Goal: Task Accomplishment & Management: Use online tool/utility

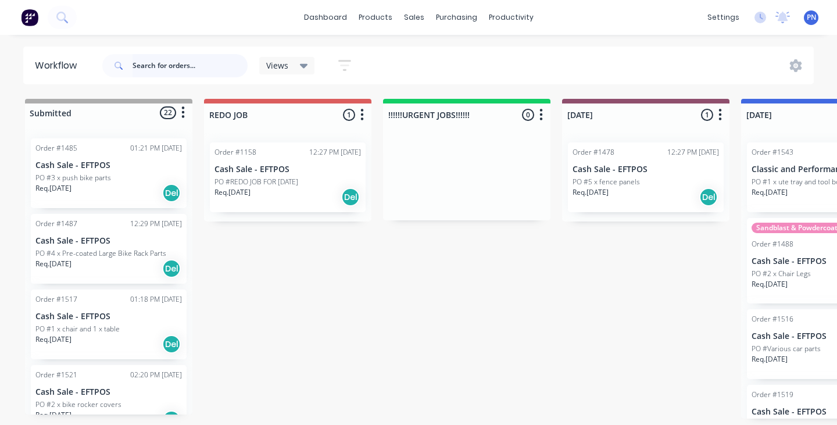
click at [173, 64] on input "text" at bounding box center [190, 65] width 115 height 23
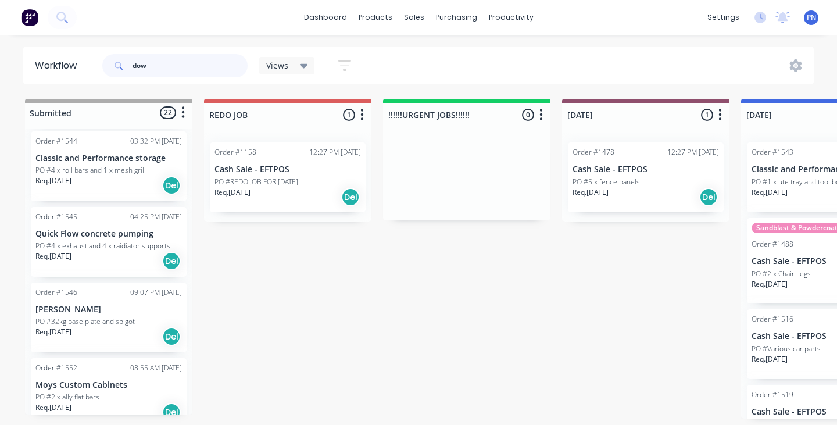
type input "down"
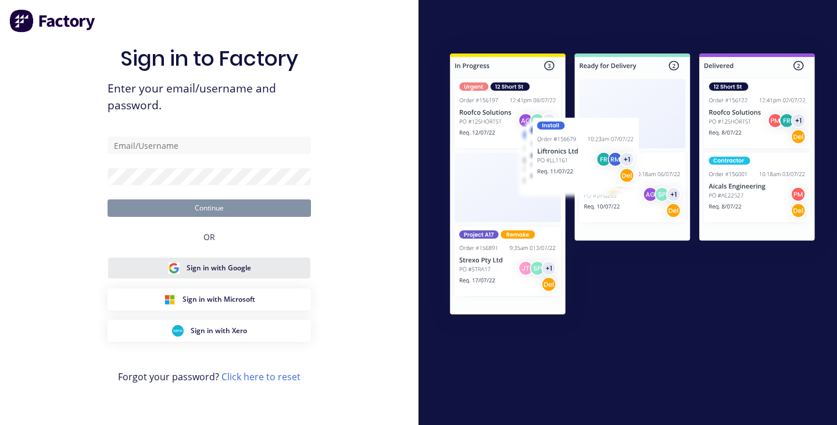
click at [263, 265] on button "Sign in with Google" at bounding box center [209, 268] width 203 height 22
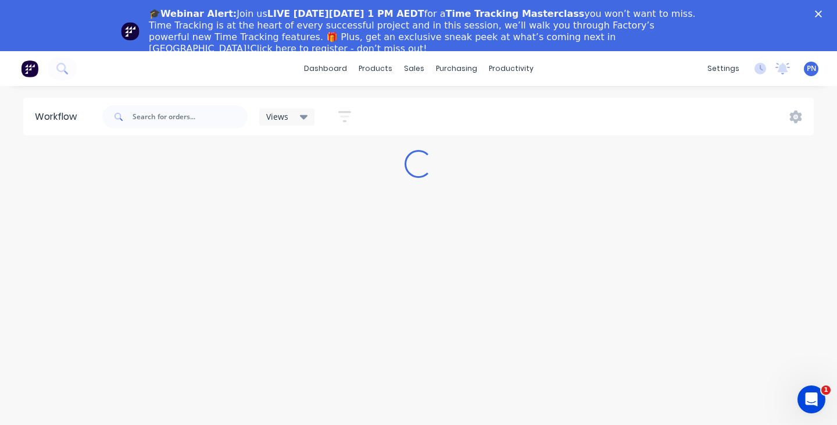
click at [821, 13] on icon "Close" at bounding box center [818, 13] width 7 height 7
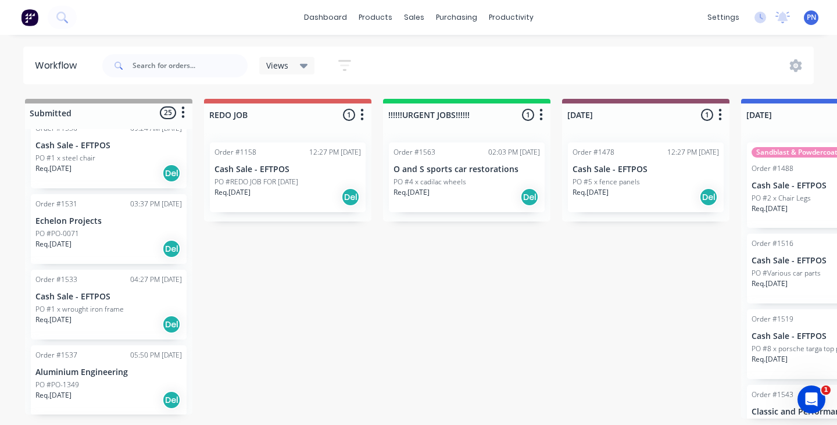
scroll to position [398, 0]
click at [140, 234] on div "PO #PO-0071" at bounding box center [108, 233] width 147 height 10
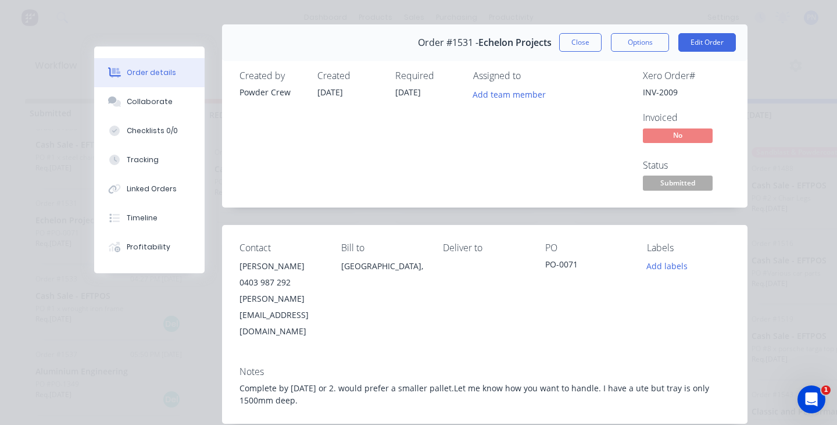
scroll to position [23, 0]
click at [572, 43] on button "Close" at bounding box center [580, 41] width 42 height 19
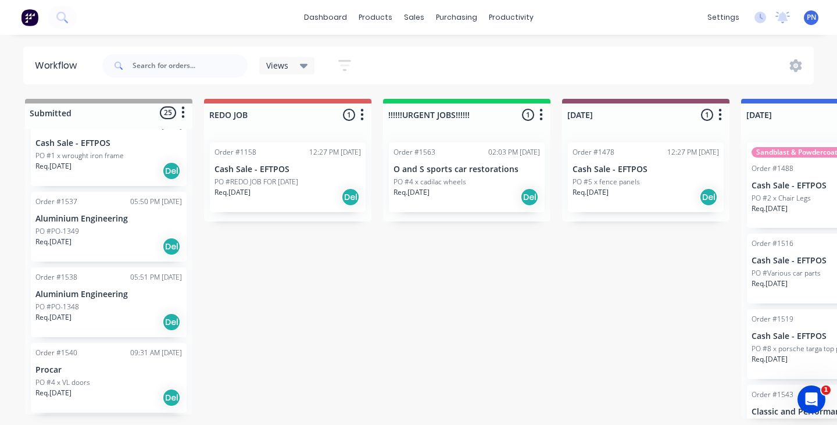
scroll to position [556, 0]
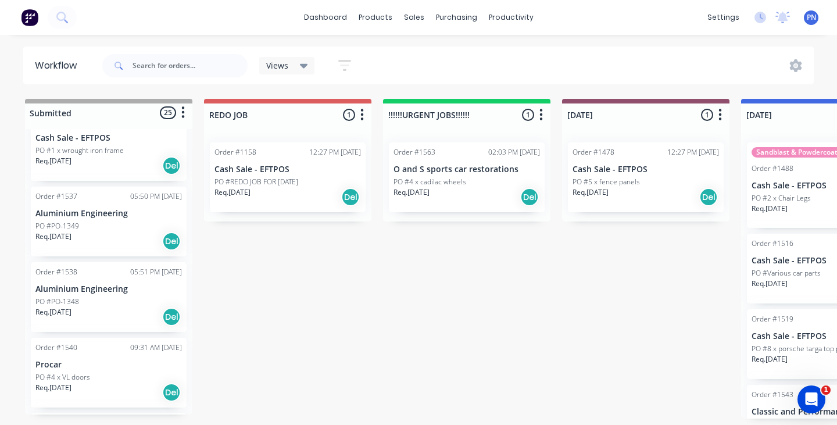
click at [137, 233] on div "Req. [DATE] Del" at bounding box center [108, 241] width 147 height 20
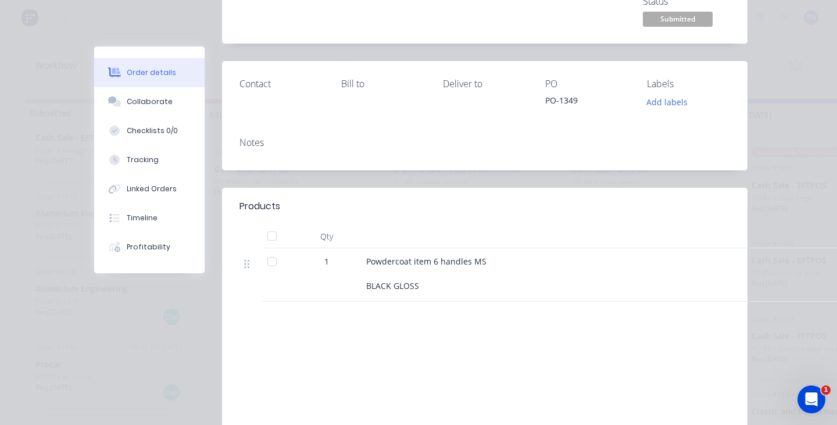
scroll to position [1, 0]
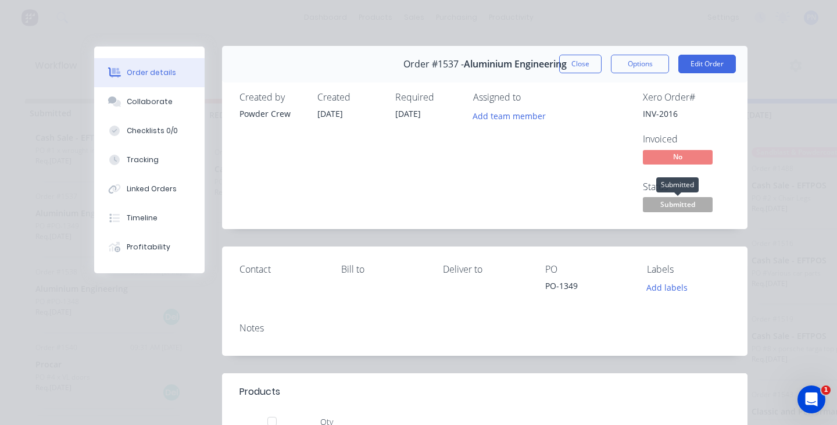
click at [660, 206] on span "Submitted" at bounding box center [678, 204] width 70 height 15
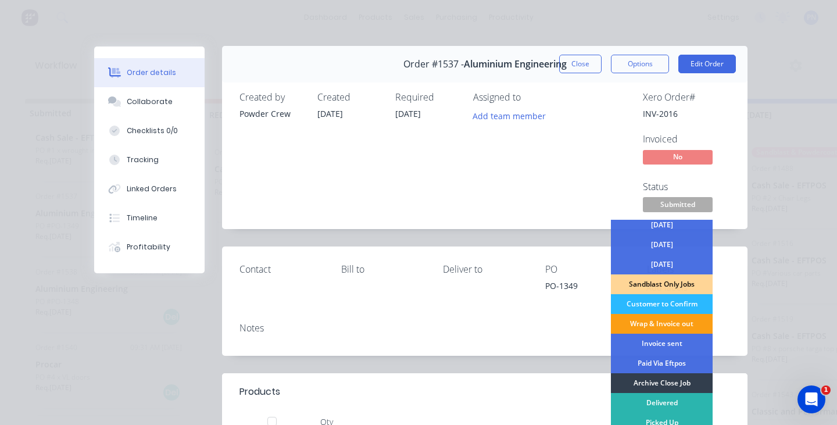
scroll to position [84, 0]
click at [636, 322] on div "Wrap & Invoice out" at bounding box center [662, 324] width 102 height 20
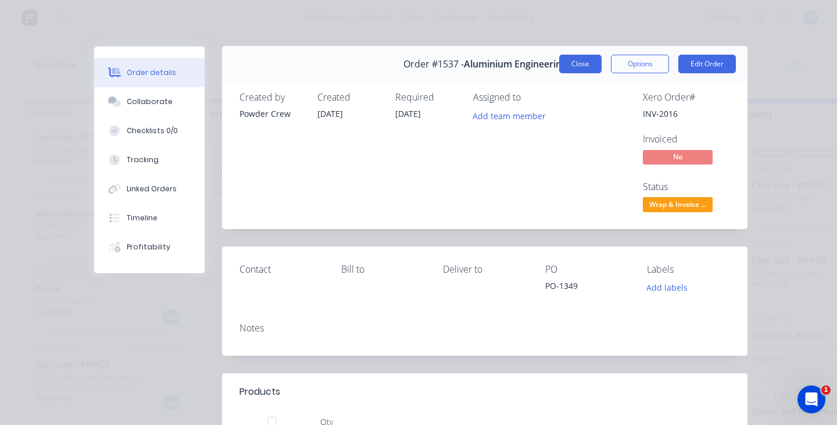
click at [583, 63] on button "Close" at bounding box center [580, 64] width 42 height 19
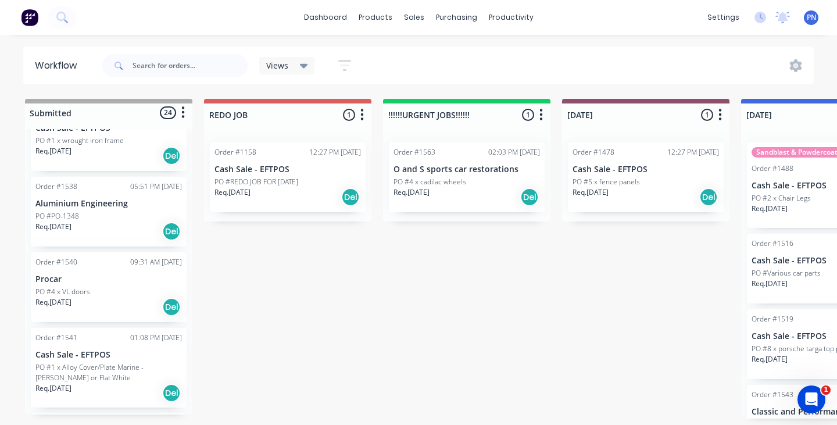
scroll to position [567, 0]
click at [142, 226] on div "Req. [DATE] Del" at bounding box center [108, 231] width 147 height 20
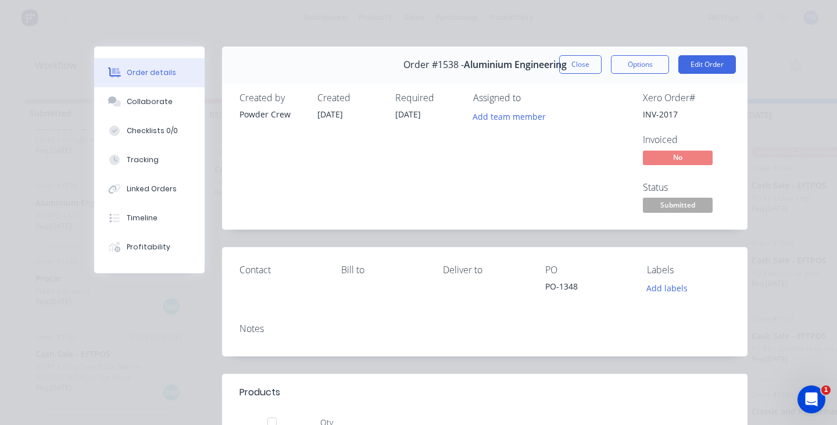
scroll to position [0, 0]
click at [694, 204] on span "Submitted" at bounding box center [678, 205] width 70 height 15
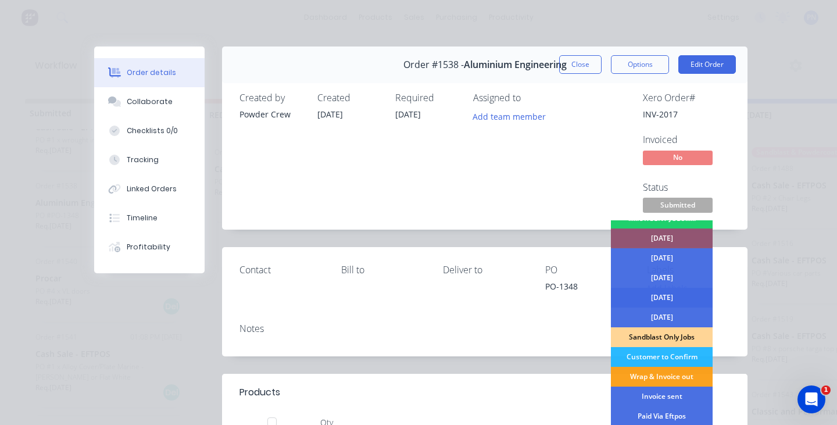
scroll to position [81, 0]
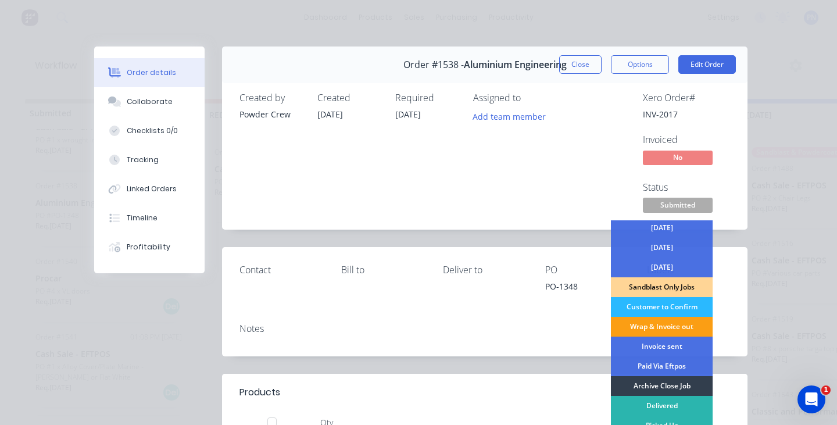
click at [671, 328] on div "Wrap & Invoice out" at bounding box center [662, 327] width 102 height 20
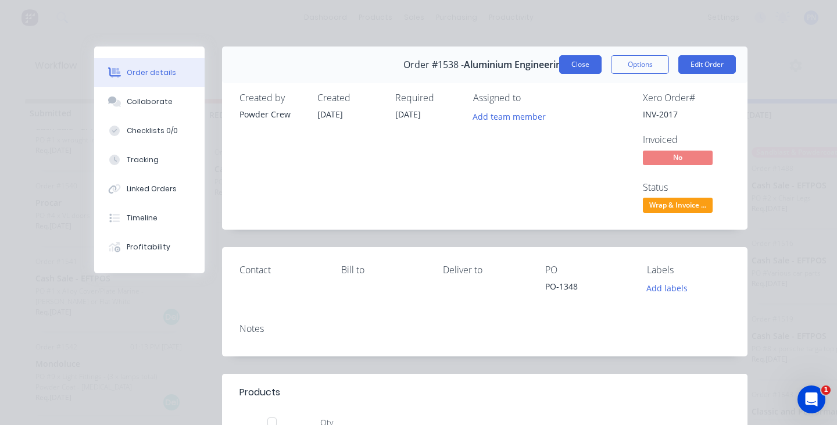
click at [587, 67] on button "Close" at bounding box center [580, 64] width 42 height 19
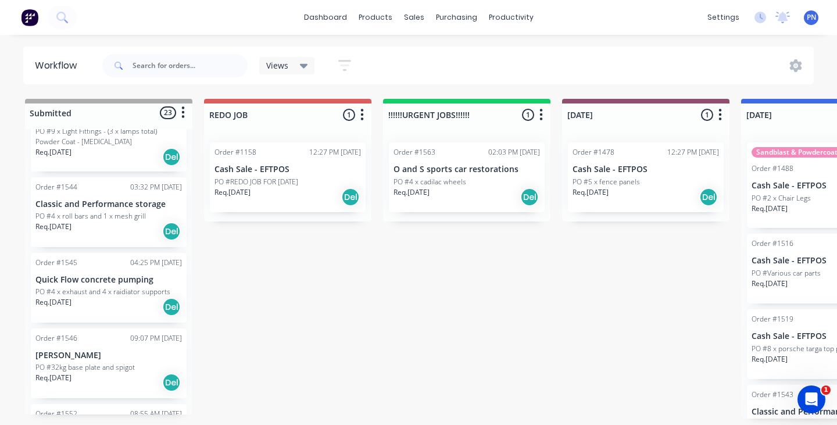
scroll to position [813, 0]
